Goal: Information Seeking & Learning: Find specific fact

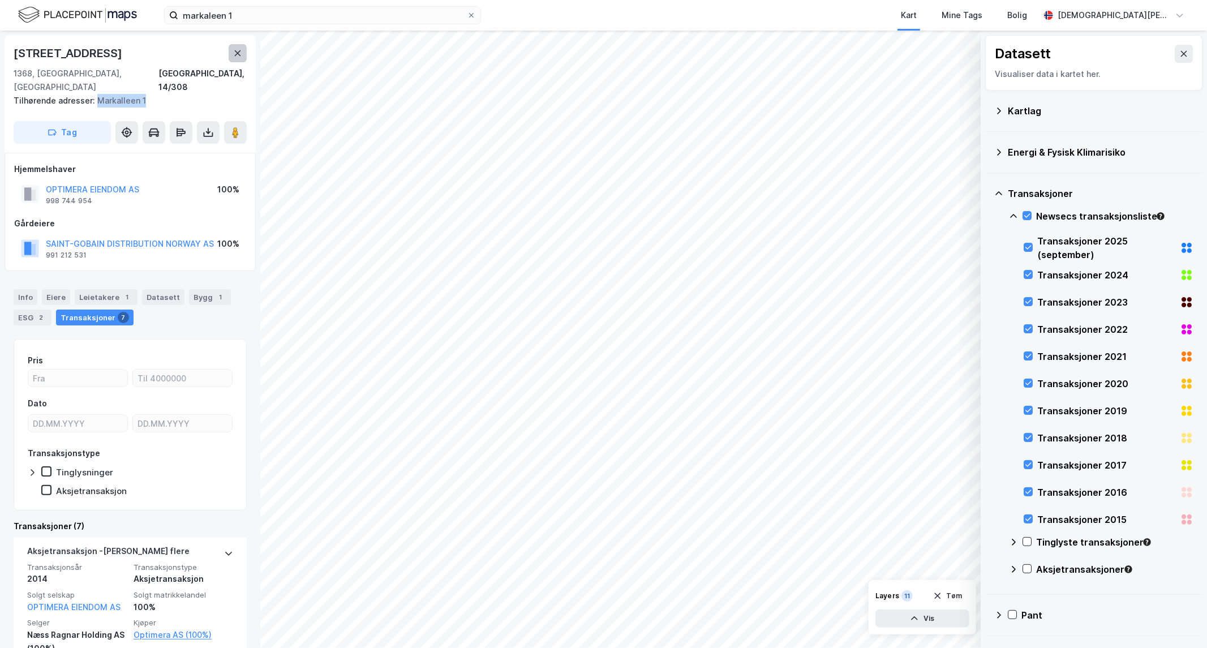
click at [236, 50] on icon at bounding box center [237, 53] width 9 height 9
click at [1174, 58] on button at bounding box center [1183, 54] width 18 height 18
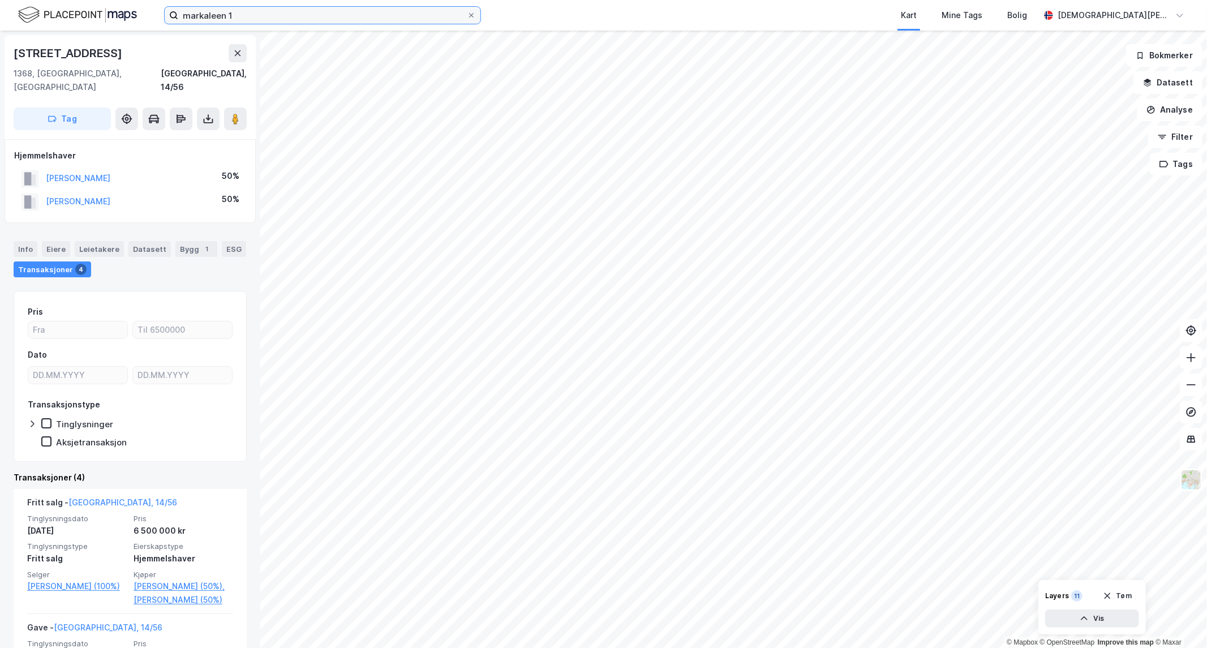
click at [276, 15] on input "markaleen 1" at bounding box center [322, 15] width 288 height 17
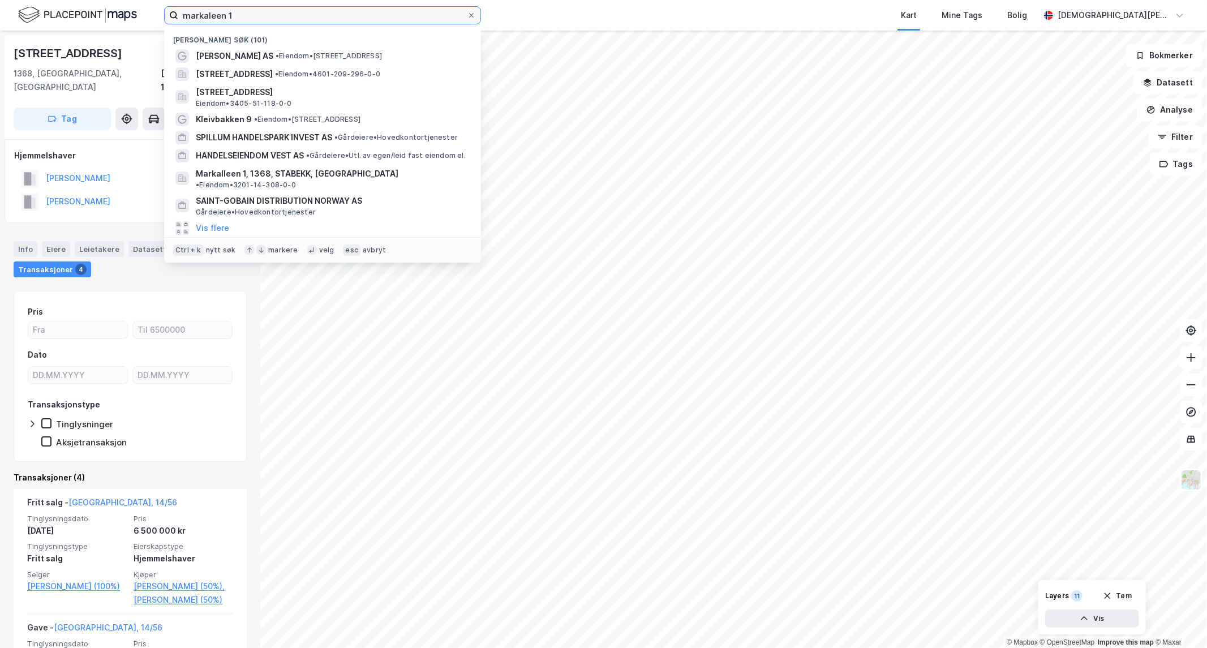
click at [276, 15] on input "markaleen 1" at bounding box center [322, 15] width 288 height 17
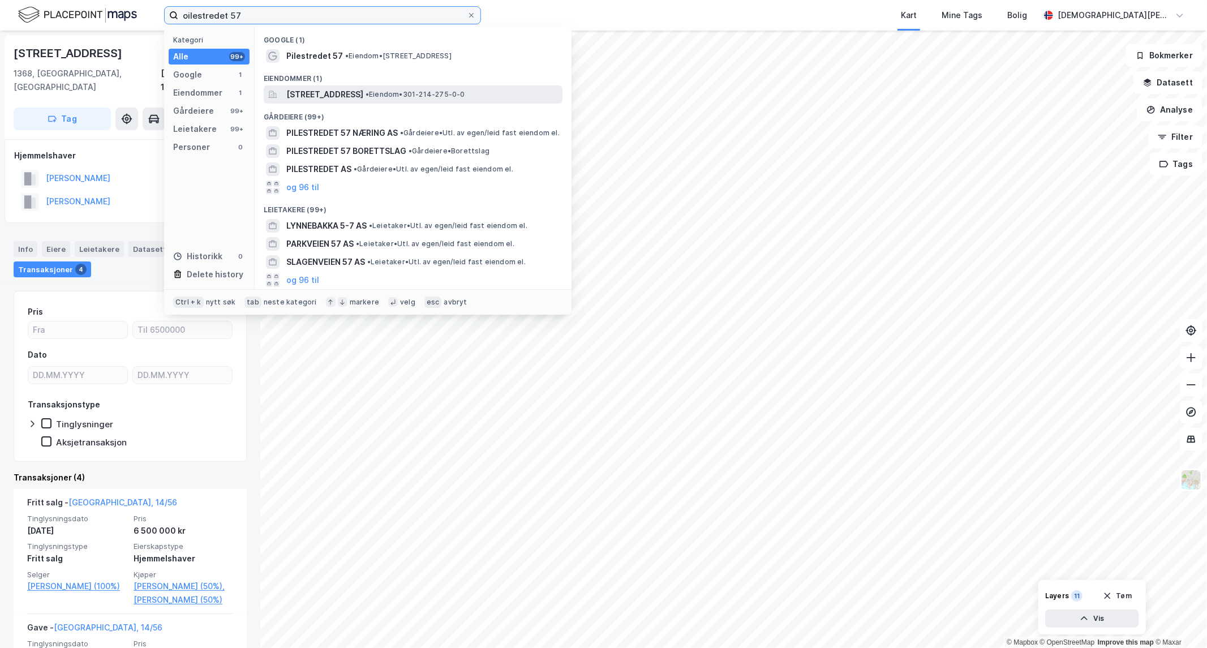
type input "oilestredet 57"
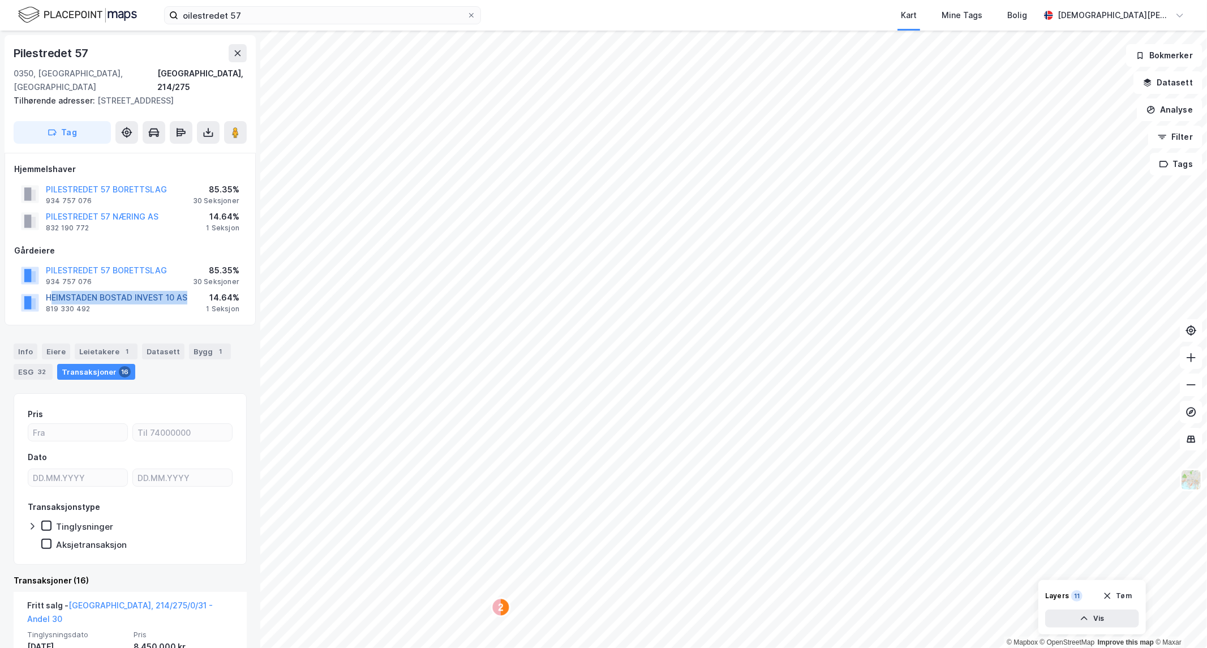
drag, startPoint x: 190, startPoint y: 283, endPoint x: 49, endPoint y: 281, distance: 141.4
click at [49, 288] on div "HEIMSTADEN BOSTAD INVEST 10 AS 819 330 492 14.64% 1 Seksjon" at bounding box center [130, 301] width 232 height 27
copy button "EIMSTADEN BOSTAD INVEST 10 AS"
drag, startPoint x: 169, startPoint y: 183, endPoint x: 48, endPoint y: 178, distance: 120.6
click at [48, 180] on div "PILESTREDET 57 BORETTSLAG 934 757 076 85.35% 30 Seksjoner" at bounding box center [130, 193] width 232 height 27
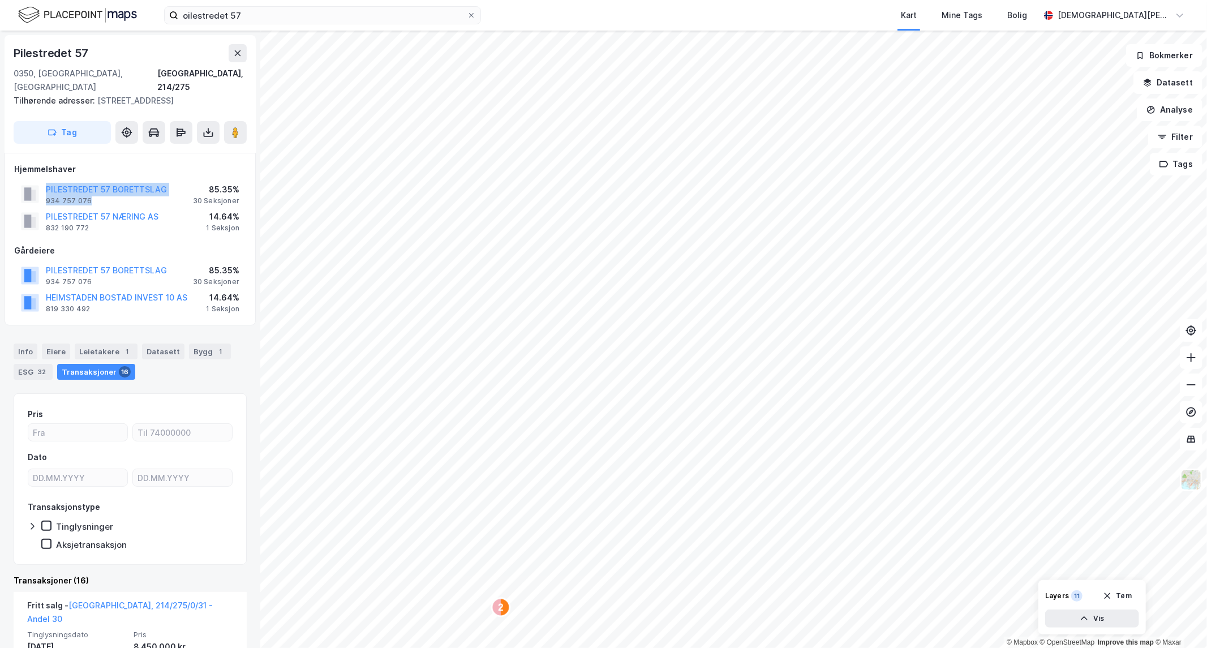
copy div "PILESTREDET 57 BORETTSLAG 934 757 076"
